Goal: Task Accomplishment & Management: Manage account settings

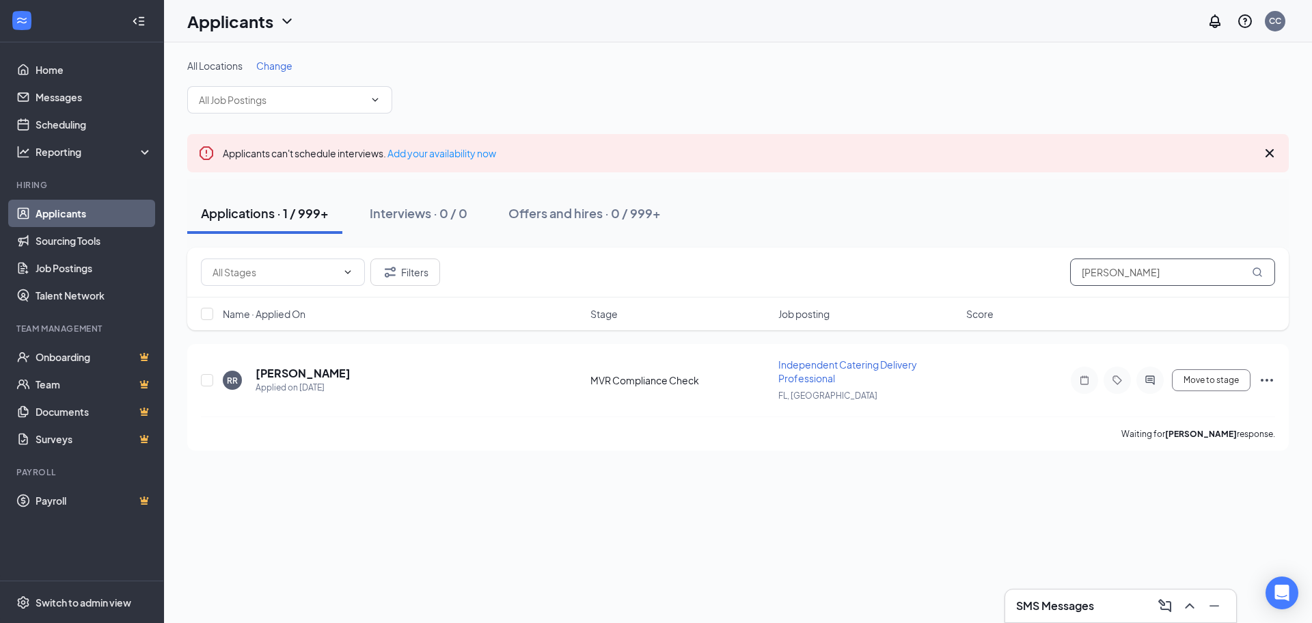
drag, startPoint x: 0, startPoint y: 0, endPoint x: 1017, endPoint y: 276, distance: 1053.9
click at [1017, 276] on div "Filters [PERSON_NAME]" at bounding box center [738, 271] width 1075 height 27
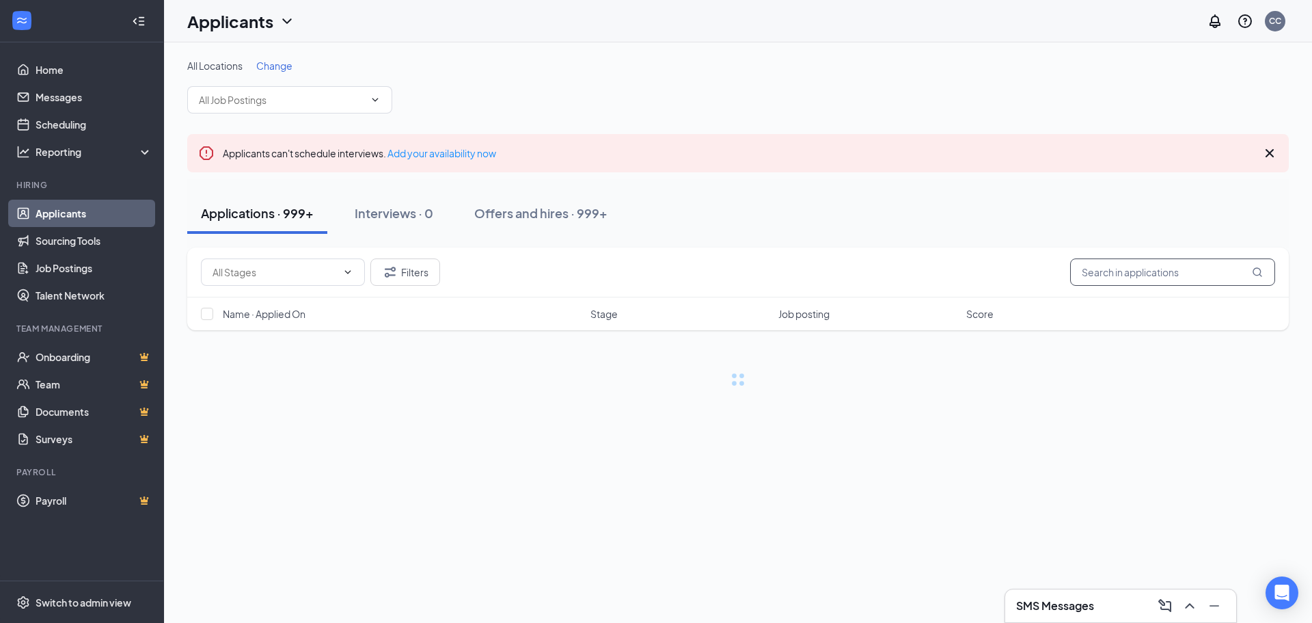
click at [1100, 274] on input "text" at bounding box center [1172, 271] width 205 height 27
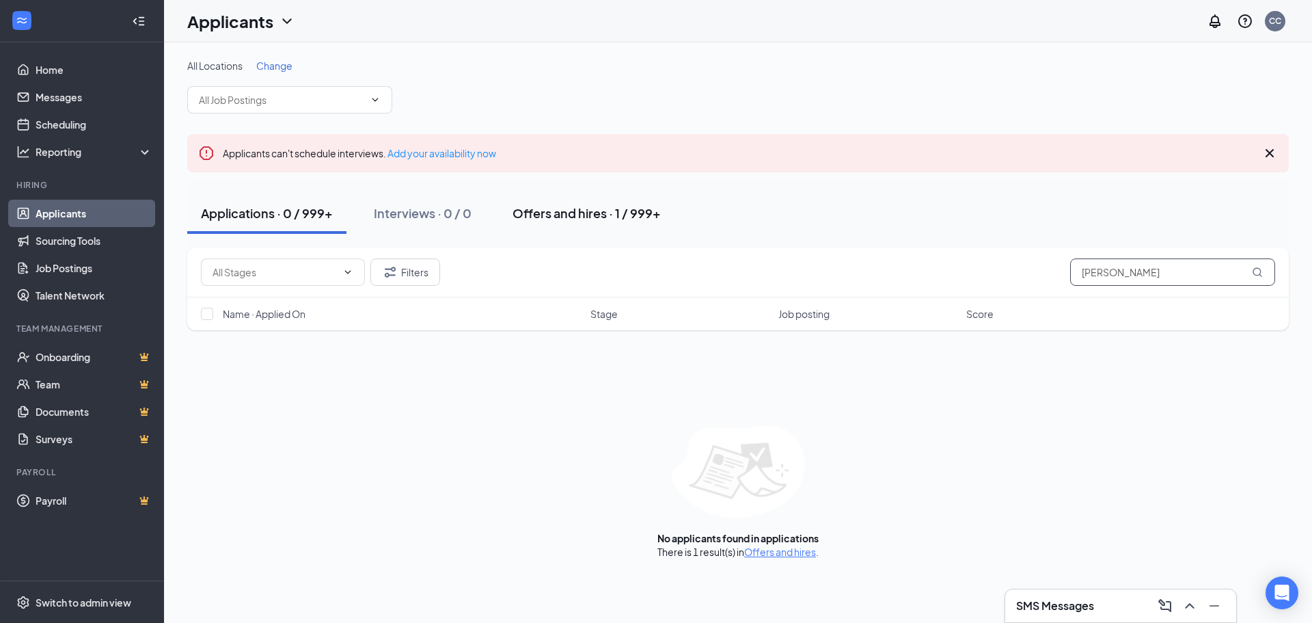
type input "[PERSON_NAME]"
click at [542, 218] on div "Offers and hires · 1 / 999+" at bounding box center [587, 212] width 148 height 17
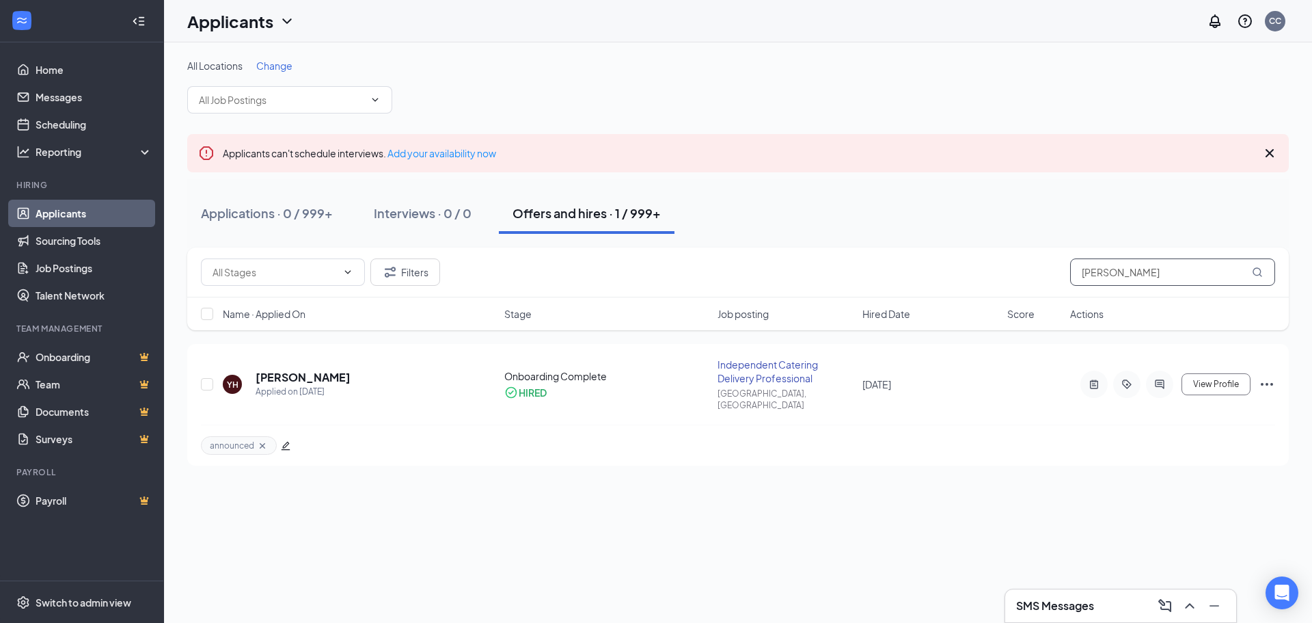
drag, startPoint x: 1120, startPoint y: 271, endPoint x: 1063, endPoint y: 278, distance: 57.2
click at [1063, 278] on div "Filters [PERSON_NAME]" at bounding box center [738, 271] width 1075 height 27
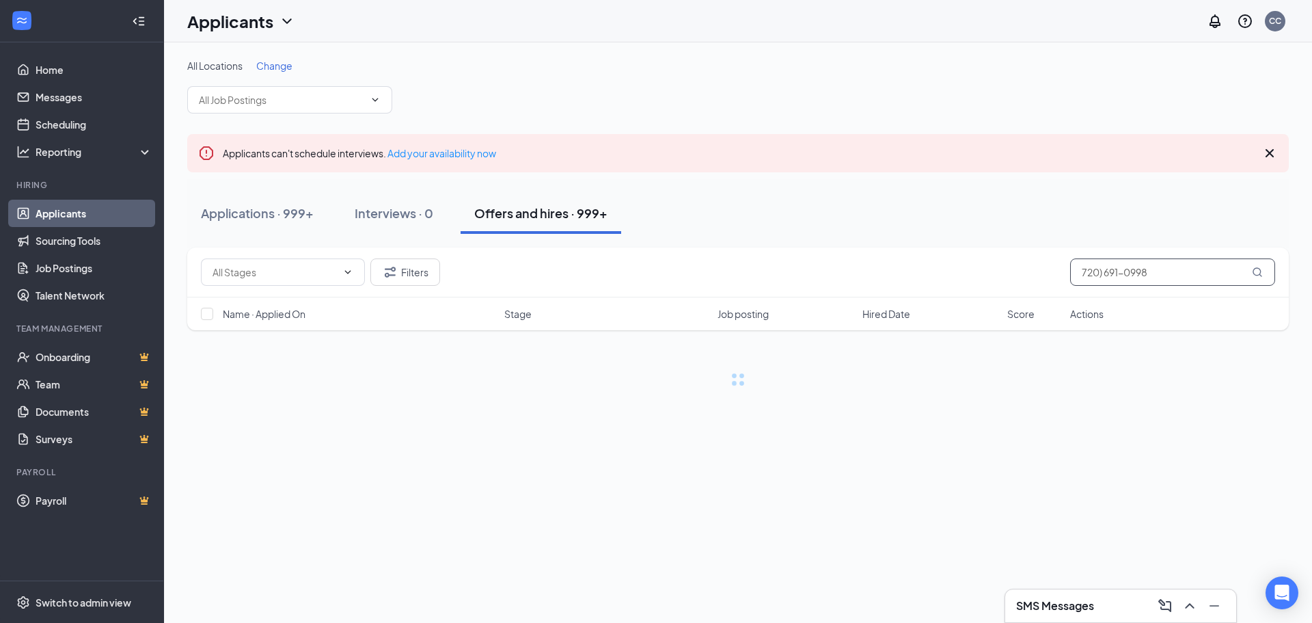
click at [1125, 273] on input "720) 691-0998" at bounding box center [1172, 271] width 205 height 27
click at [1103, 271] on input "720) 6910998" at bounding box center [1172, 271] width 205 height 27
click at [1104, 271] on input "720) 6910998" at bounding box center [1172, 271] width 205 height 27
click at [1081, 275] on input "7206910998" at bounding box center [1172, 271] width 205 height 27
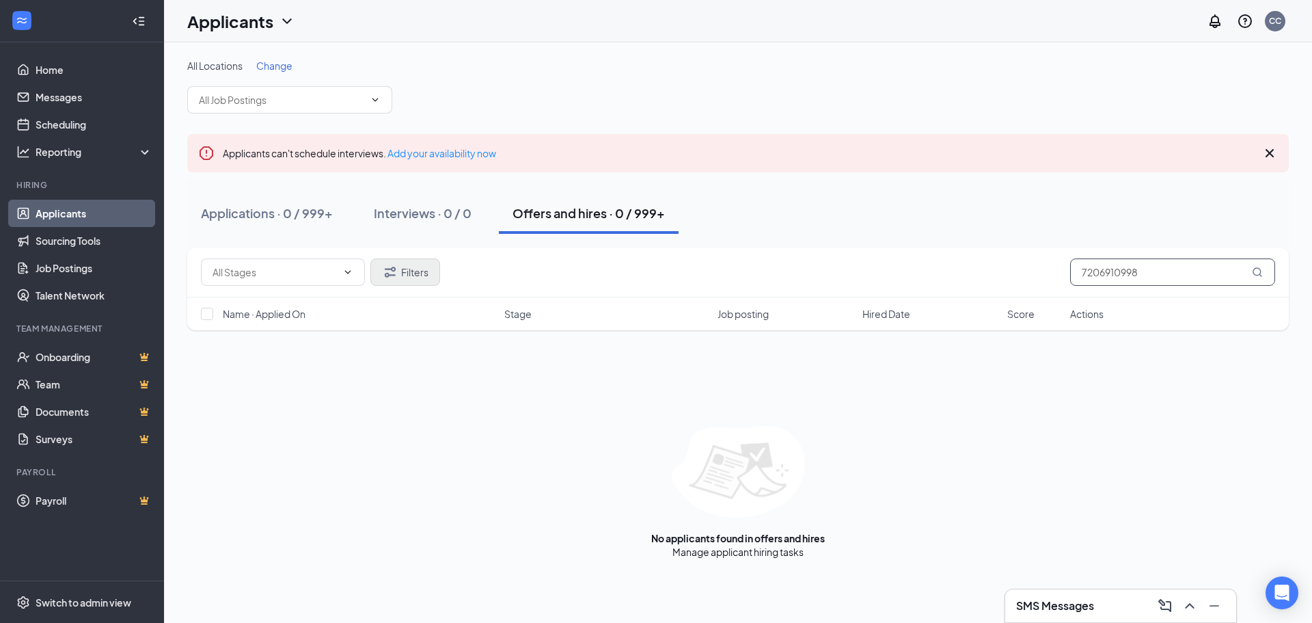
type input "7206910998"
click at [405, 280] on button "Filters" at bounding box center [405, 271] width 70 height 27
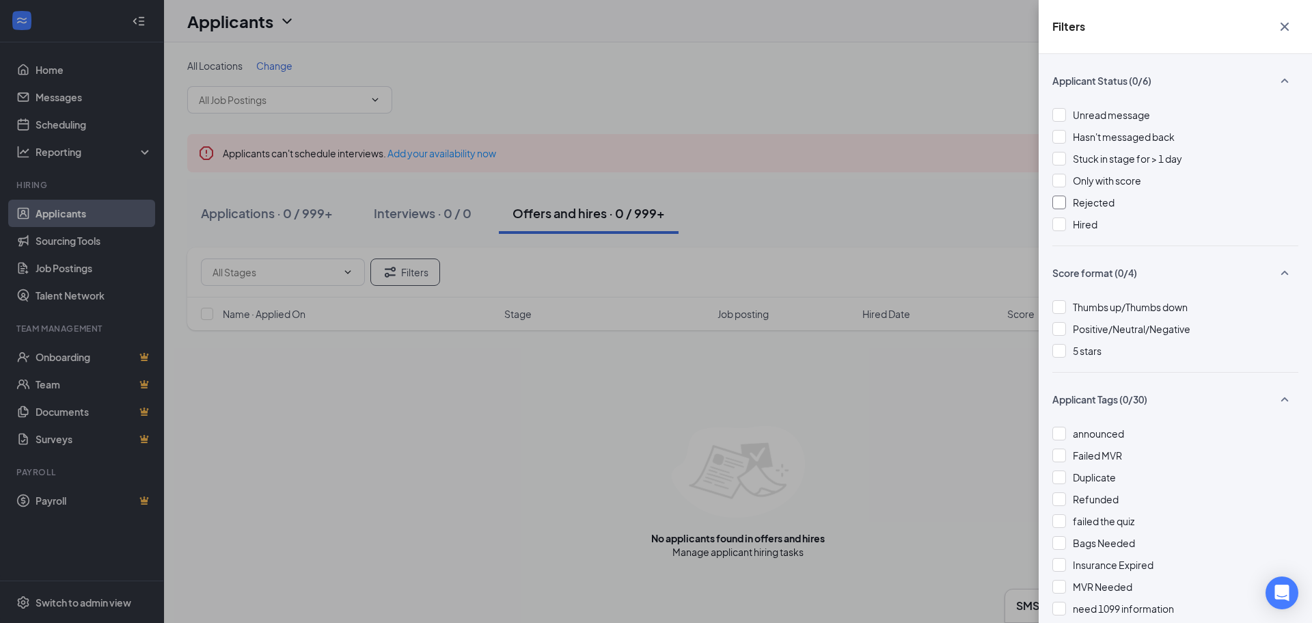
click at [1098, 207] on span "Rejected" at bounding box center [1094, 202] width 42 height 12
click at [1098, 206] on span "Rejected" at bounding box center [1094, 202] width 42 height 12
click at [1009, 49] on div "Filters Applicant Status (0/6) Unread message Hasn't messaged back Stuck in sta…" at bounding box center [656, 311] width 1312 height 623
click at [959, 69] on div "Filters Applicant Status (0/6) Unread message Hasn't messaged back Stuck in sta…" at bounding box center [656, 311] width 1312 height 623
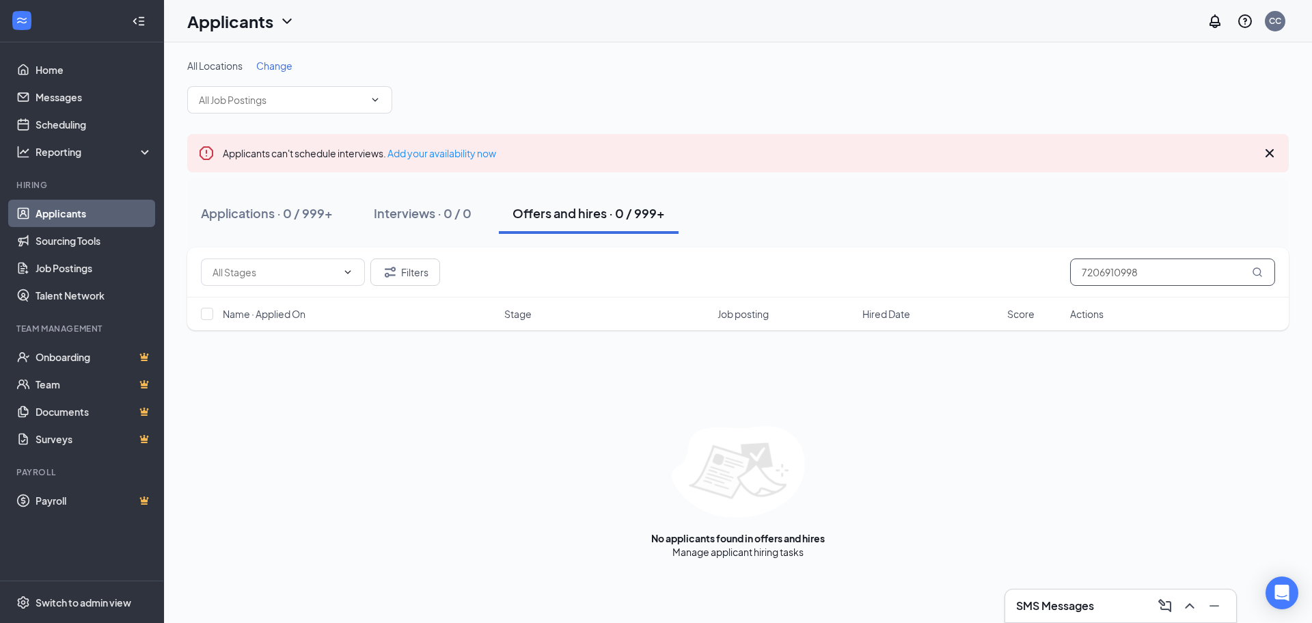
drag, startPoint x: 1074, startPoint y: 287, endPoint x: 999, endPoint y: 295, distance: 75.6
click at [998, 294] on div "Filters 7206910998" at bounding box center [738, 272] width 1102 height 50
click at [1105, 273] on input "text" at bounding box center [1172, 271] width 205 height 27
type input "[PERSON_NAME]"
click at [311, 213] on div "Applications · 1 / 999+" at bounding box center [265, 212] width 128 height 17
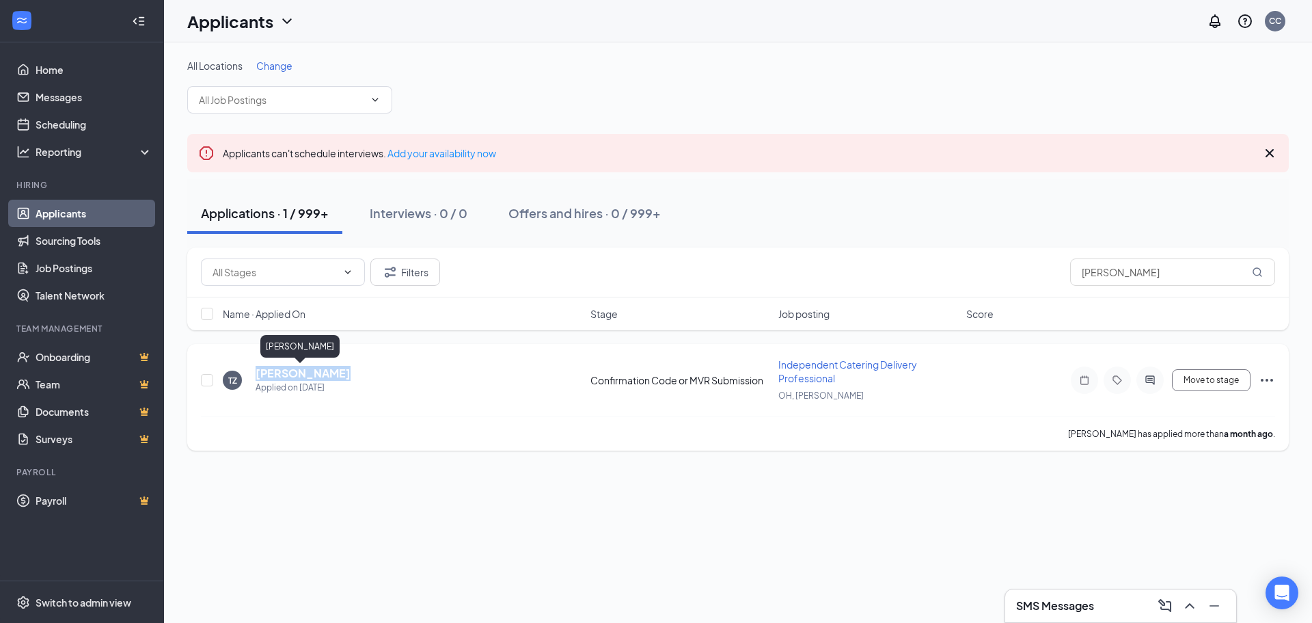
drag, startPoint x: 338, startPoint y: 375, endPoint x: 258, endPoint y: 373, distance: 80.0
click at [258, 373] on div "TZ [PERSON_NAME] Applied on [DATE]" at bounding box center [403, 380] width 360 height 29
copy h5 "[PERSON_NAME]"
click at [301, 376] on h5 "[PERSON_NAME]" at bounding box center [303, 373] width 95 height 15
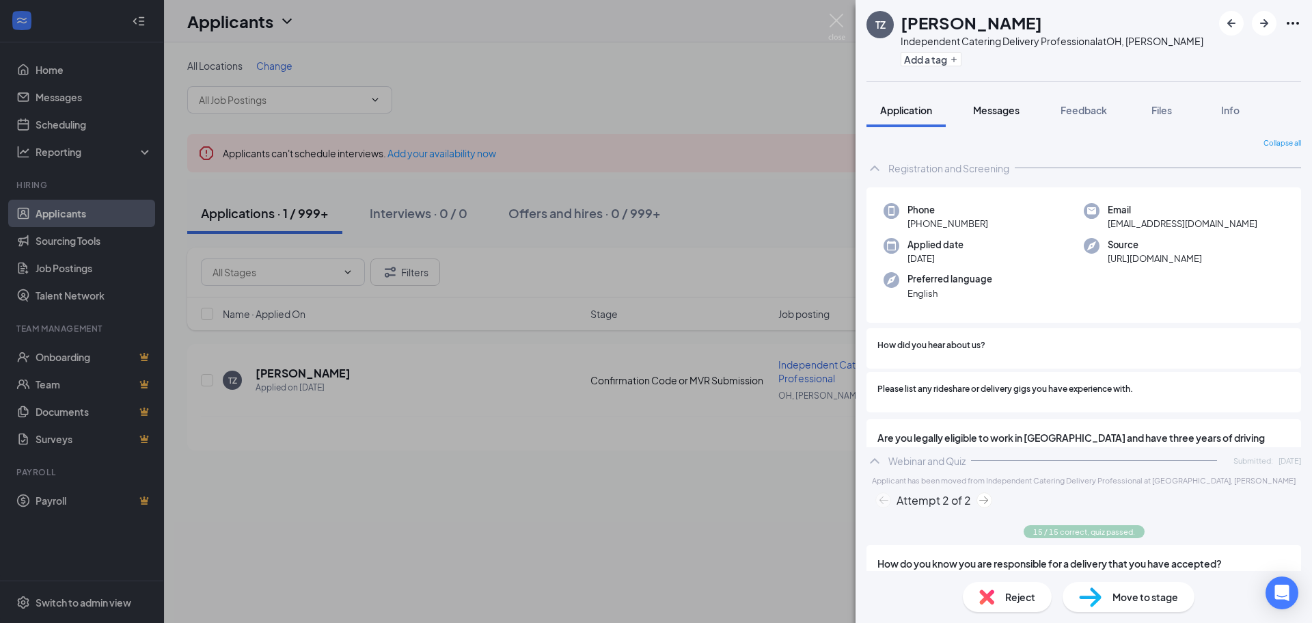
click at [1001, 106] on span "Messages" at bounding box center [996, 110] width 46 height 12
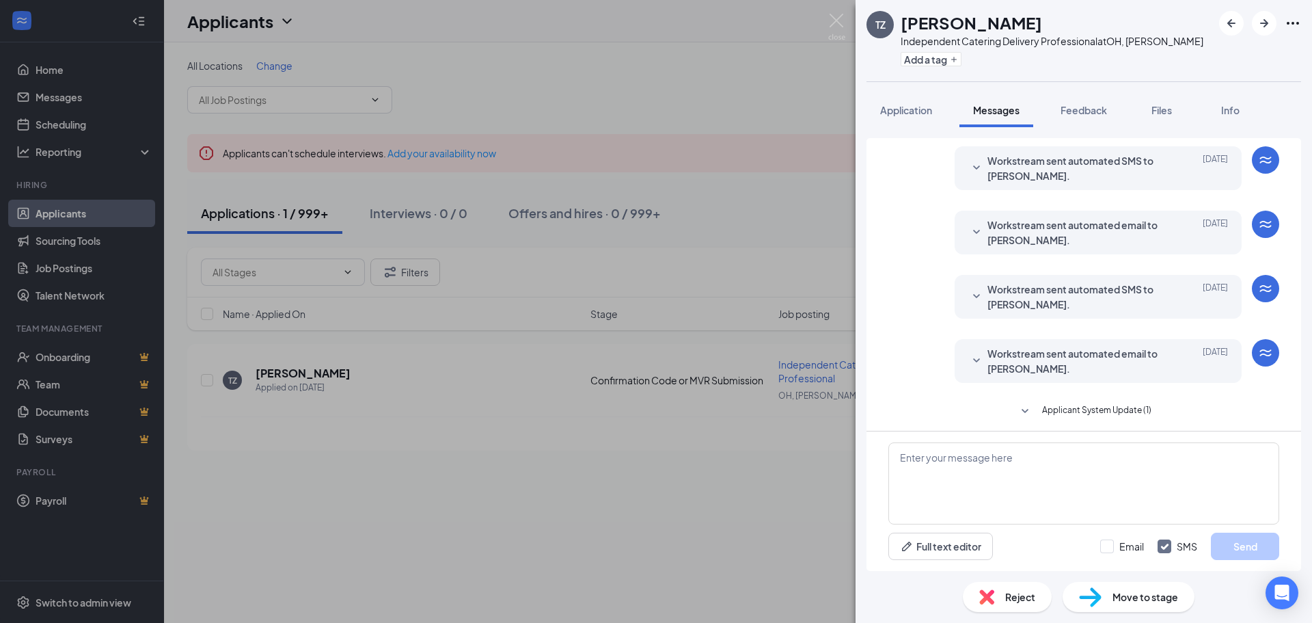
scroll to position [280, 0]
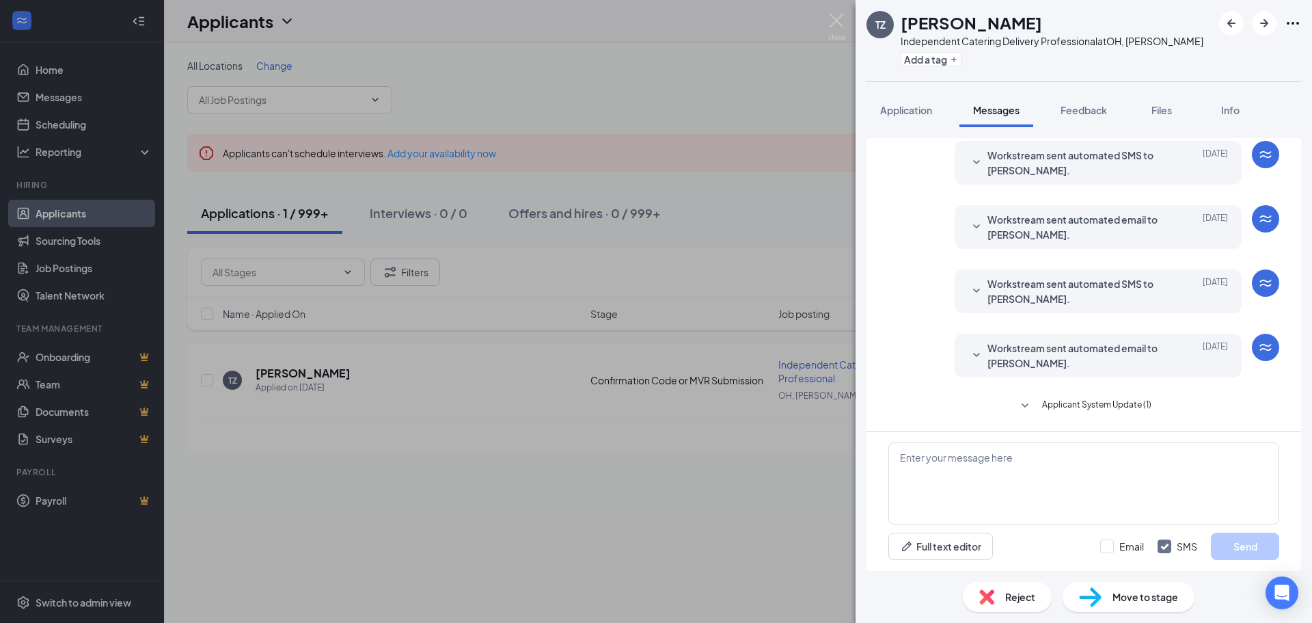
click at [1053, 406] on span "Applicant System Update (1)" at bounding box center [1096, 406] width 109 height 16
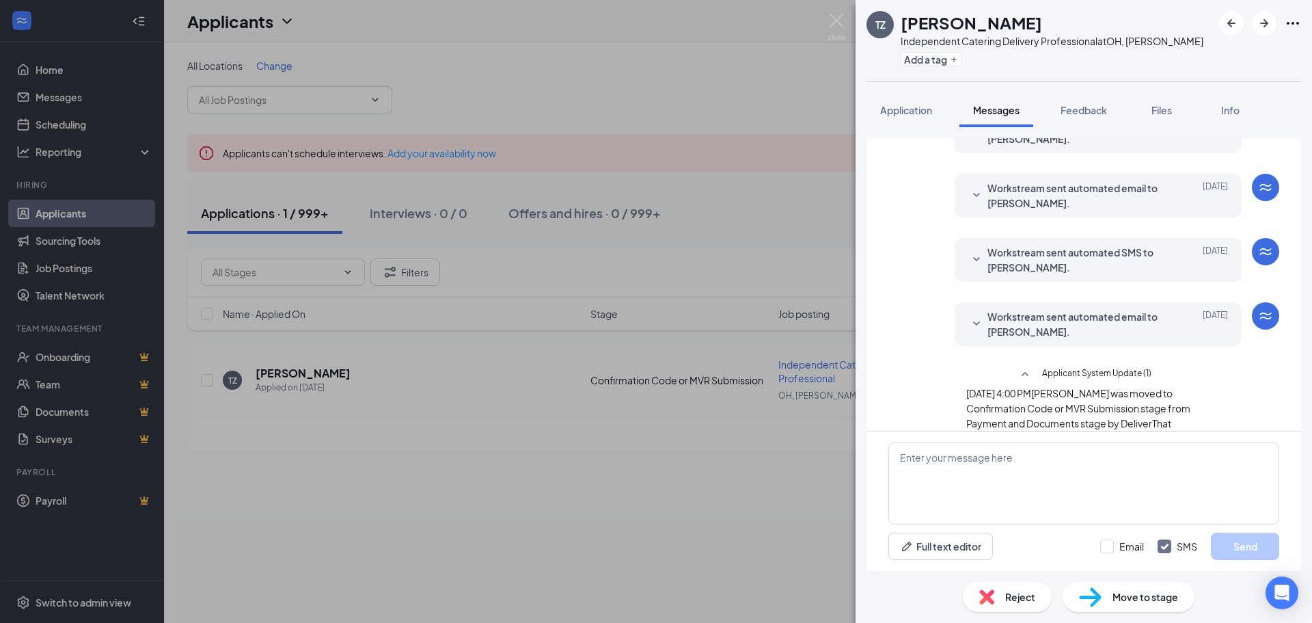
scroll to position [329, 0]
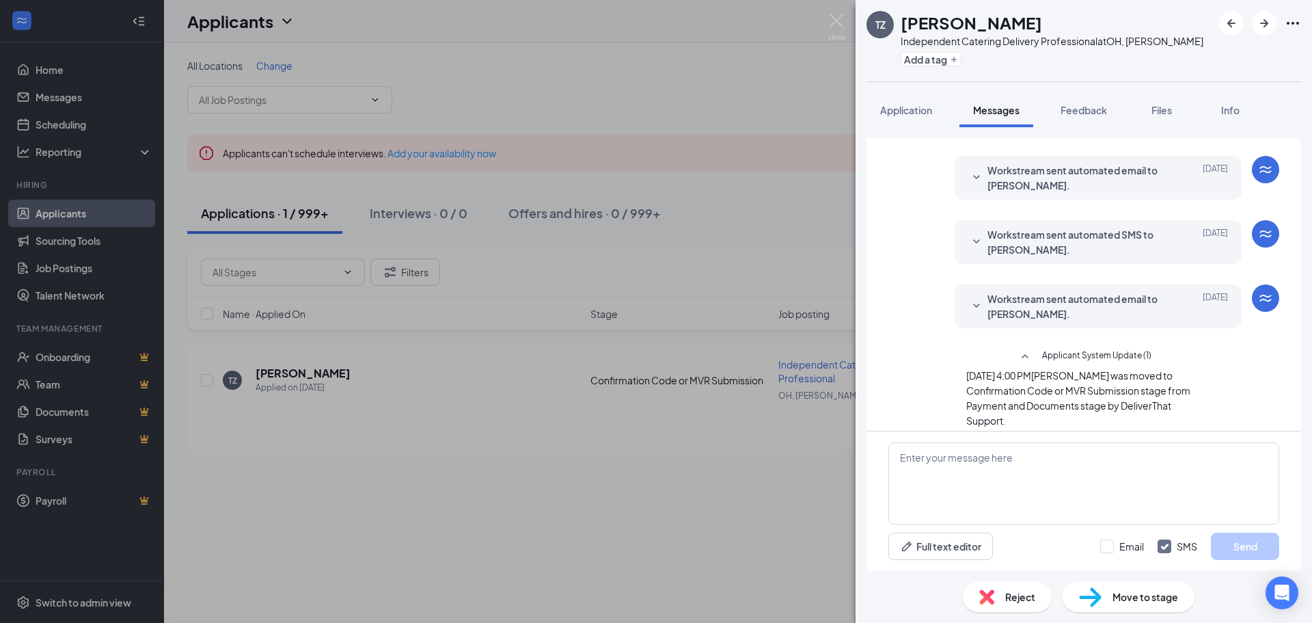
click at [1036, 303] on span "Workstream sent automated email to [PERSON_NAME]." at bounding box center [1077, 306] width 179 height 30
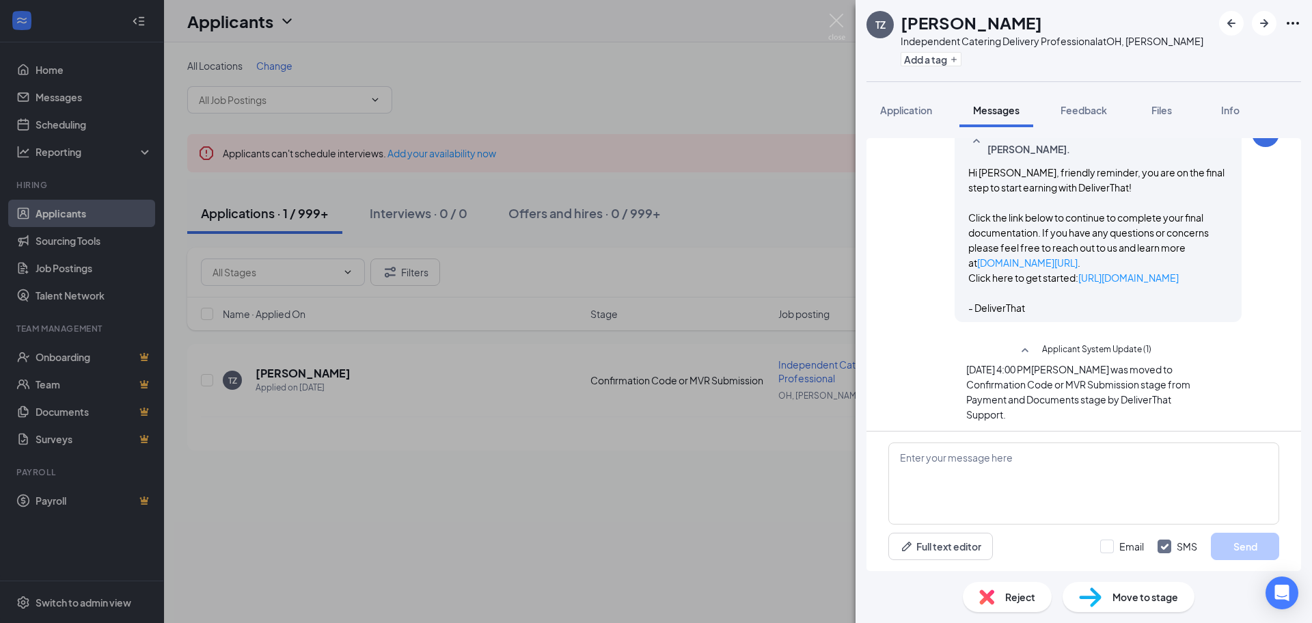
scroll to position [503, 0]
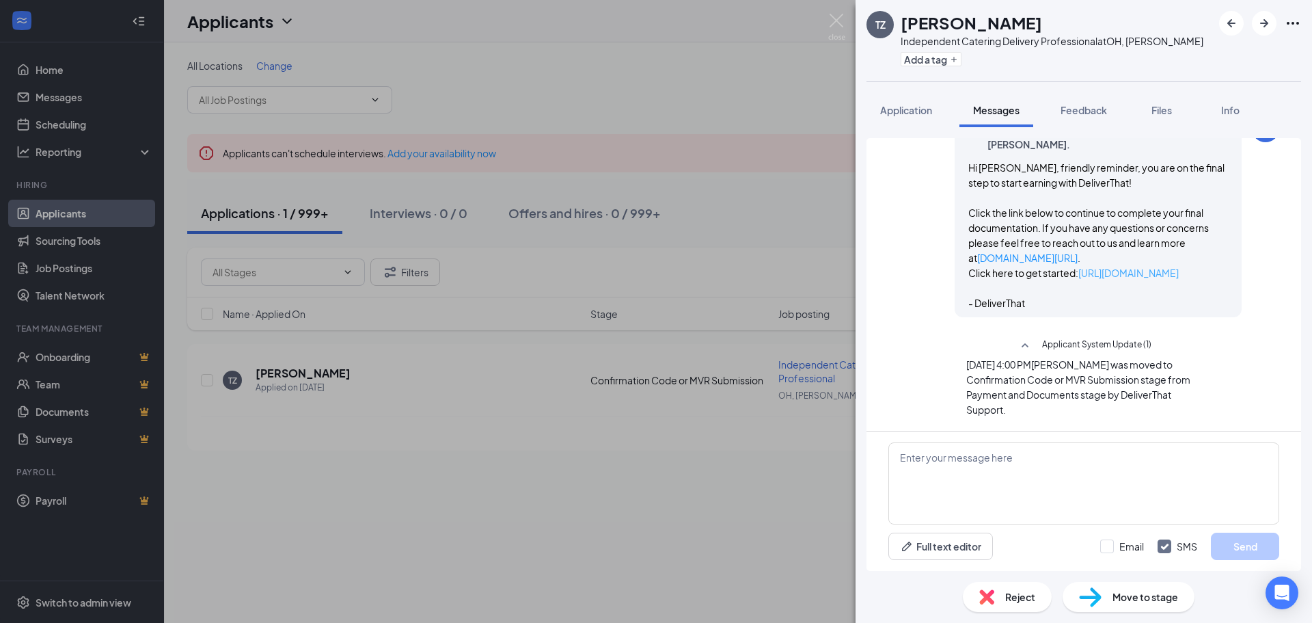
click at [1079, 279] on link "[URL][DOMAIN_NAME]" at bounding box center [1129, 273] width 100 height 12
click at [567, 66] on div "TZ [PERSON_NAME] Independent Catering Delivery Professional at [GEOGRAPHIC_DATA…" at bounding box center [656, 311] width 1312 height 623
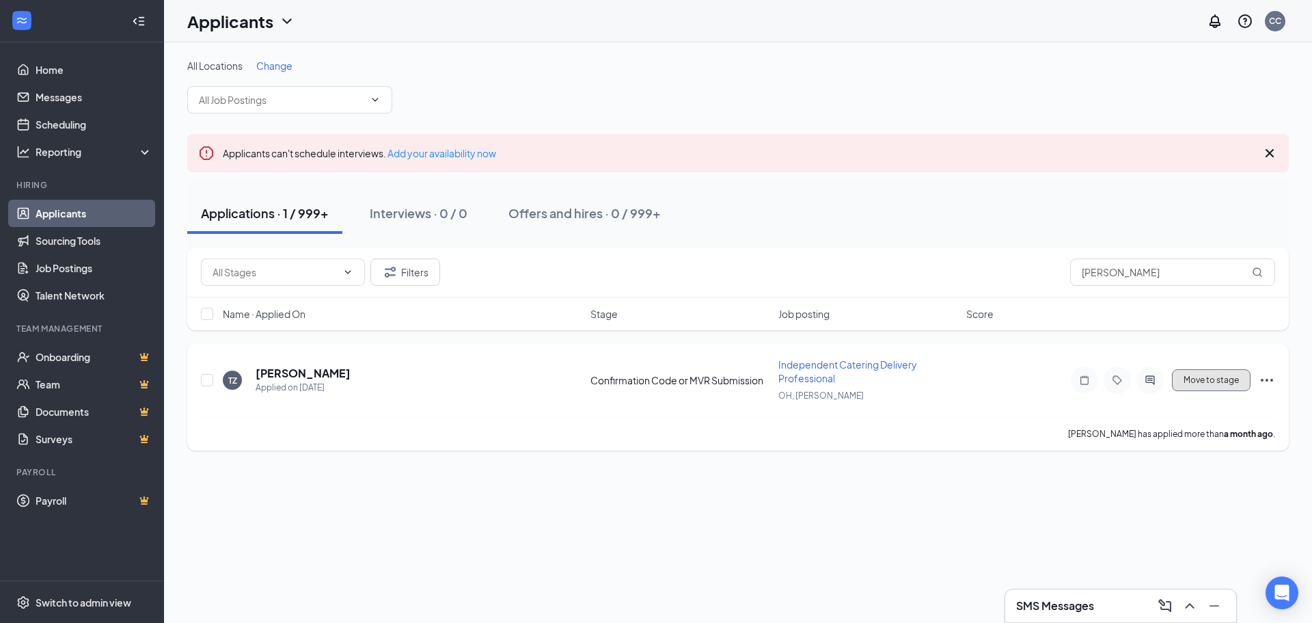
click at [1194, 383] on button "Move to stage" at bounding box center [1211, 380] width 79 height 22
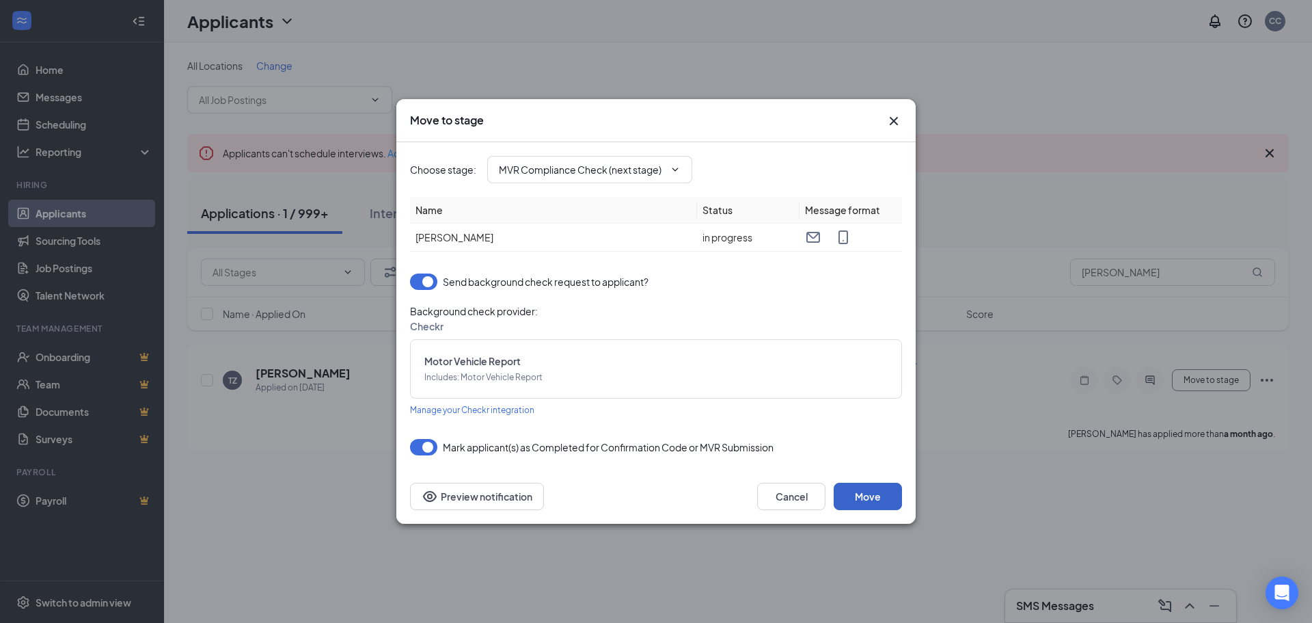
click at [857, 498] on button "Move" at bounding box center [868, 496] width 68 height 27
